Goal: Find specific page/section: Find specific page/section

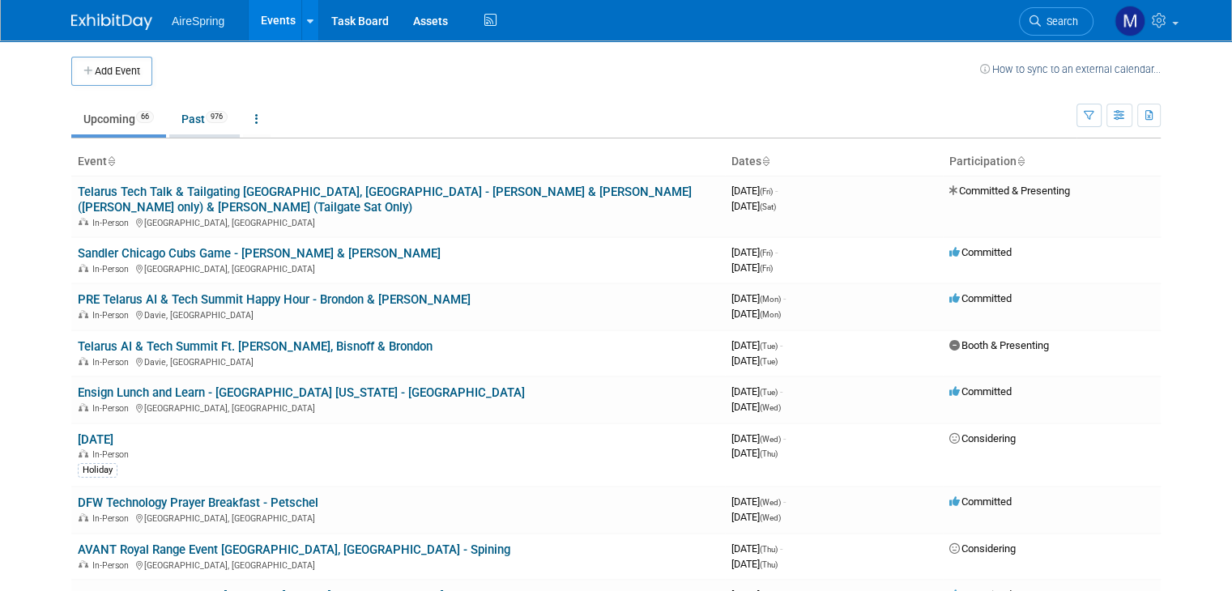
click at [178, 120] on link "Past 976" at bounding box center [204, 119] width 70 height 31
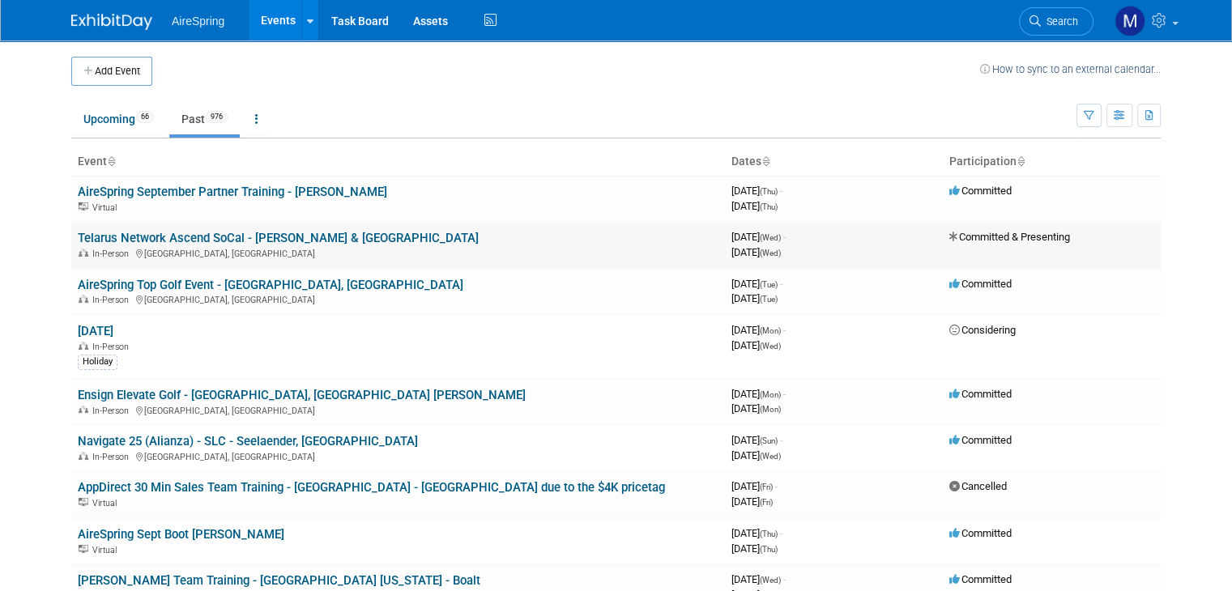
click at [211, 237] on link "Telarus Network Ascend SoCal - [PERSON_NAME] & [GEOGRAPHIC_DATA]" at bounding box center [278, 238] width 401 height 15
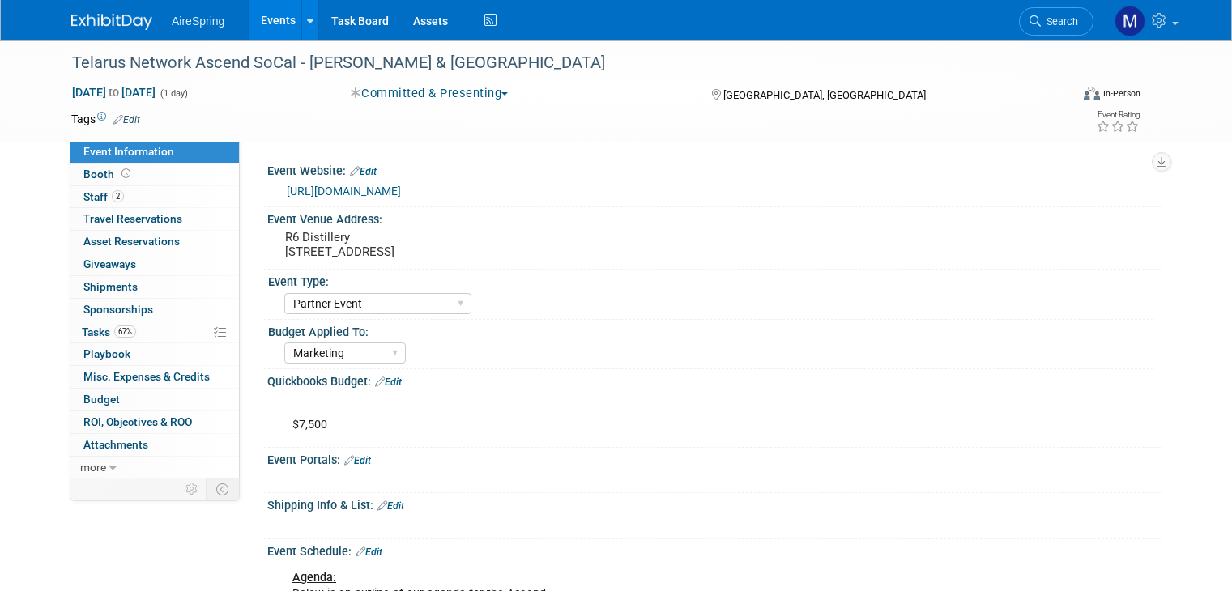
select select "Partner Event"
select select "Marketing"
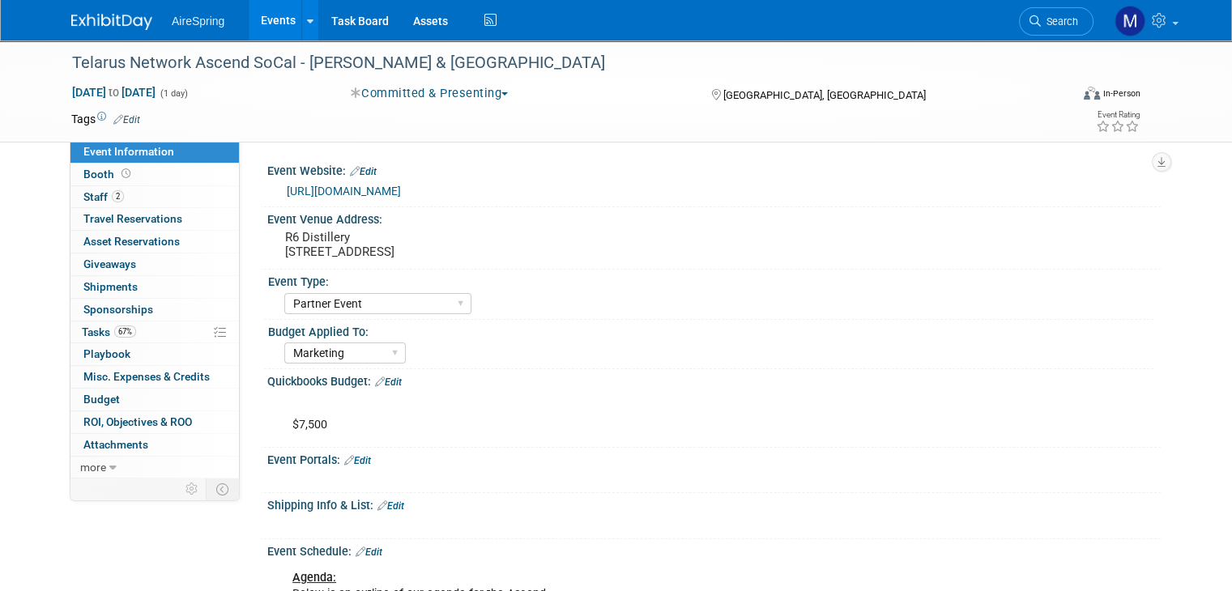
click at [401, 189] on link "https://web.cvent.com/event/eea45ceb-49fb-48b8-8cfb-125d7ca9ed81/summary" at bounding box center [344, 191] width 114 height 13
